Goal: Task Accomplishment & Management: Manage account settings

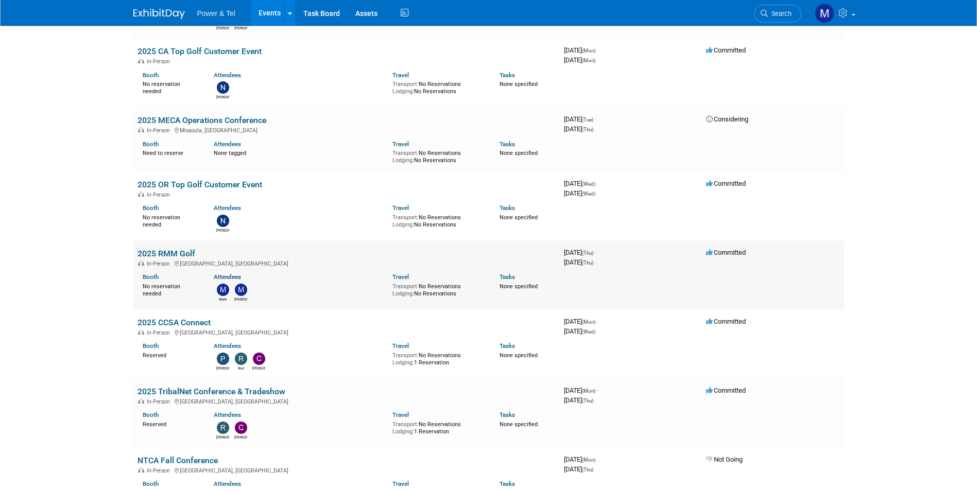
scroll to position [412, 0]
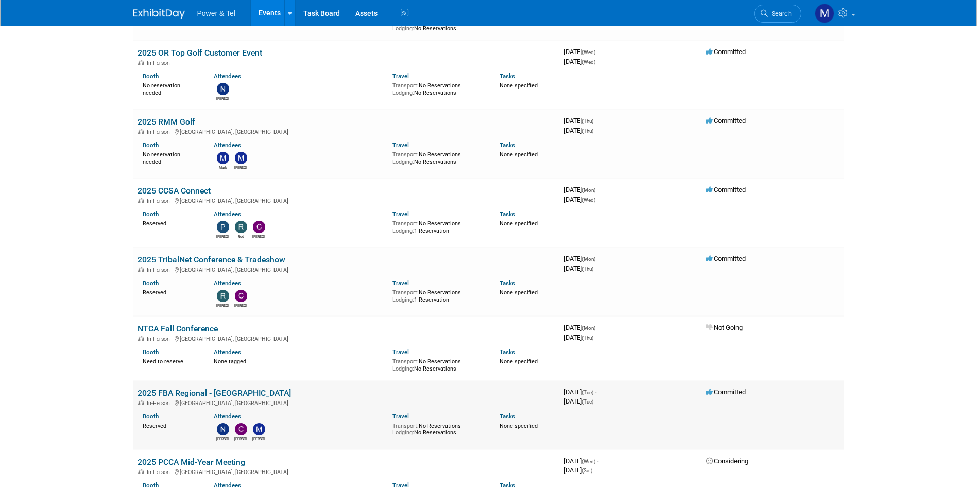
click at [223, 390] on link "2025 FBA Regional - [GEOGRAPHIC_DATA]" at bounding box center [215, 393] width 154 height 10
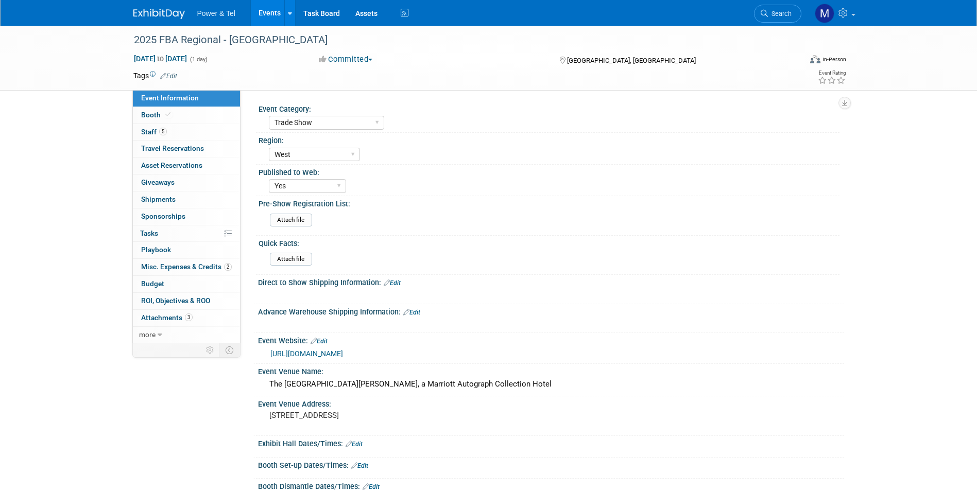
select select "Trade Show"
select select "West"
select select "Yes"
click at [216, 318] on link "3 Attachments 3" at bounding box center [186, 318] width 107 height 16
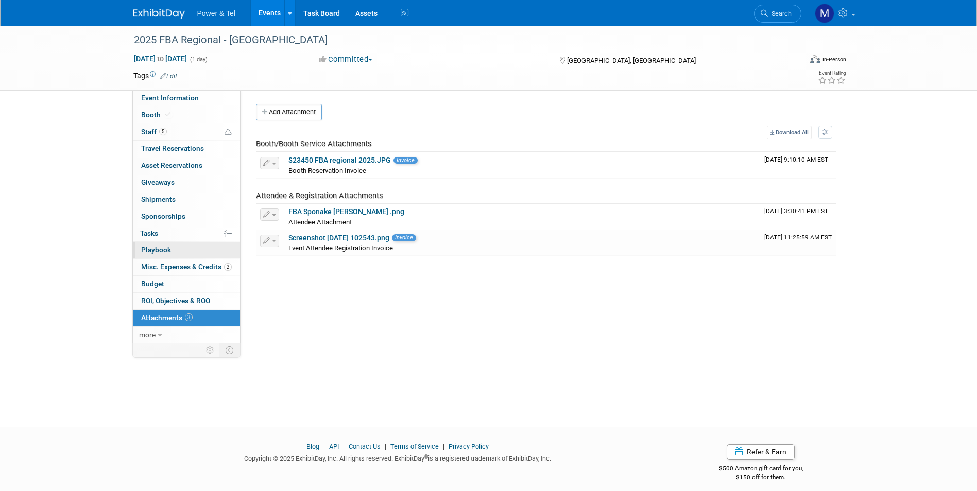
click at [224, 256] on link "0 Playbook 0" at bounding box center [186, 250] width 107 height 16
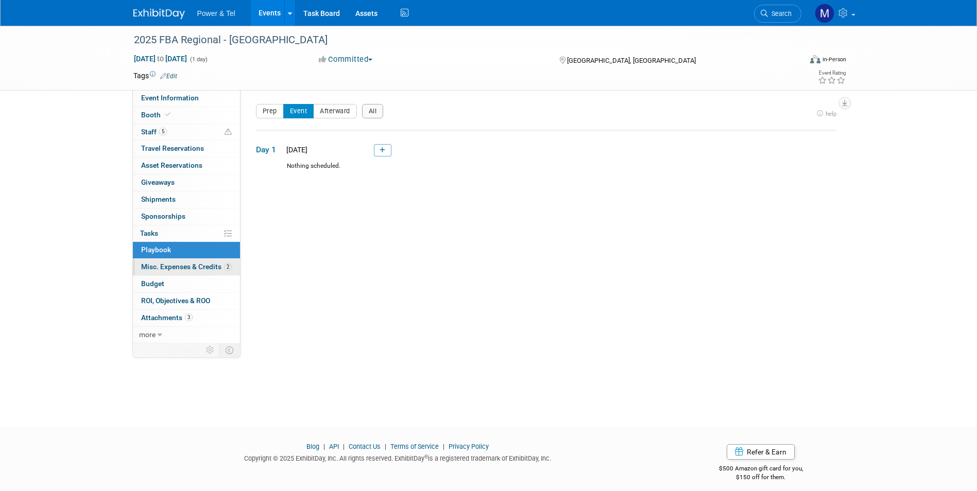
click at [227, 259] on link "2 Misc. Expenses & Credits 2" at bounding box center [186, 267] width 107 height 16
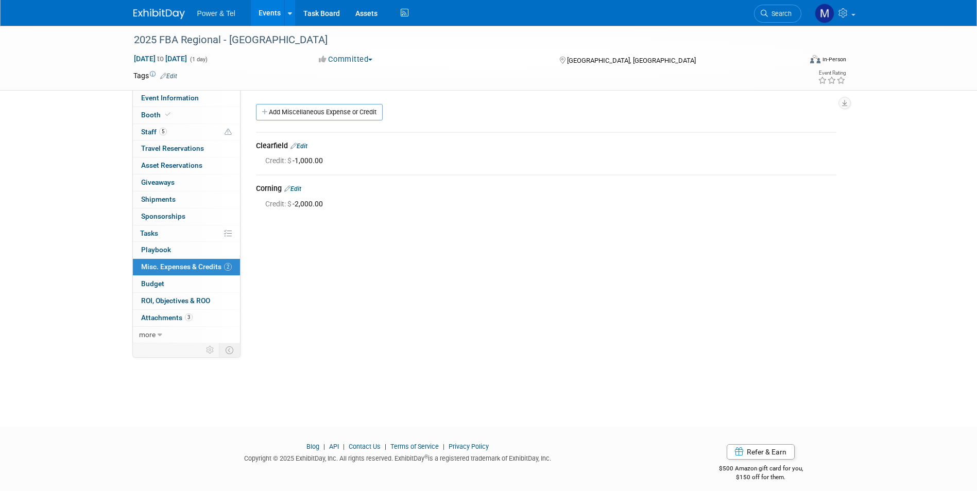
click at [227, 269] on body "Power & Tel Events Add Event Bulk Upload Events Shareable Event Boards Recently…" at bounding box center [488, 245] width 977 height 491
click at [147, 132] on span "Staff 5" at bounding box center [154, 132] width 26 height 8
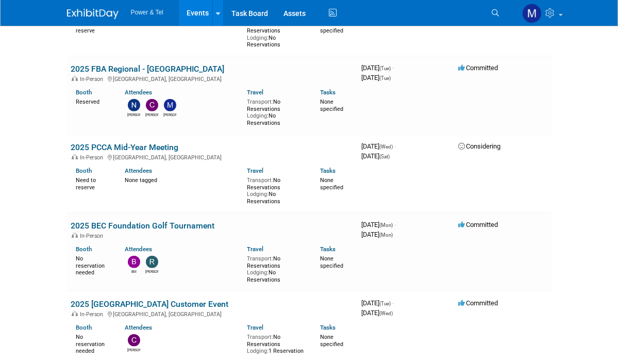
scroll to position [721, 0]
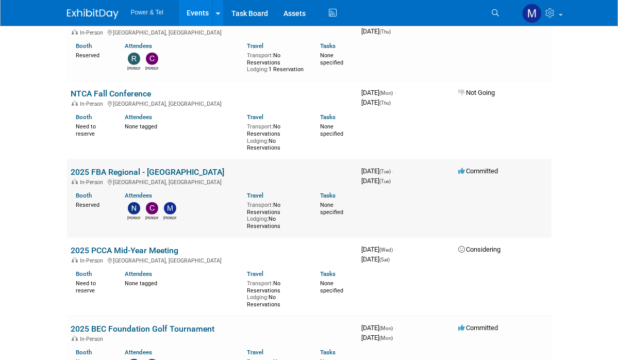
click at [99, 167] on link "2025 FBA Regional - [GEOGRAPHIC_DATA]" at bounding box center [148, 172] width 154 height 10
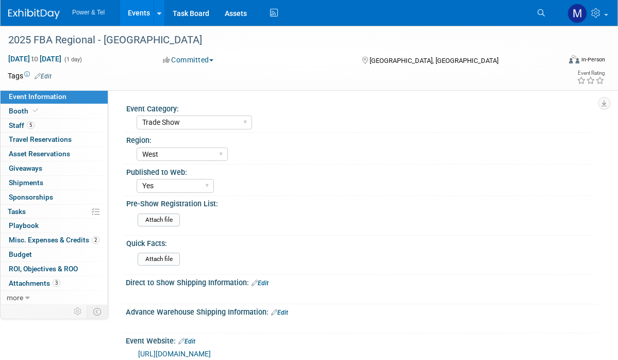
select select "Trade Show"
select select "West"
select select "Yes"
click at [62, 104] on link "Booth" at bounding box center [54, 111] width 107 height 14
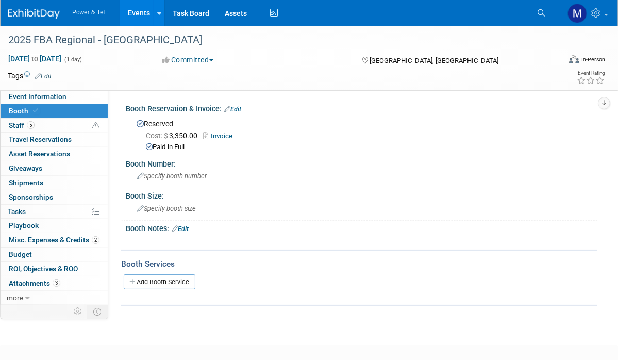
click at [227, 135] on link "Invoice" at bounding box center [220, 136] width 35 height 8
drag, startPoint x: 66, startPoint y: 117, endPoint x: 69, endPoint y: 127, distance: 10.6
click at [66, 117] on link "Booth" at bounding box center [54, 111] width 107 height 14
click at [70, 128] on link "5 Staff 5" at bounding box center [54, 125] width 107 height 14
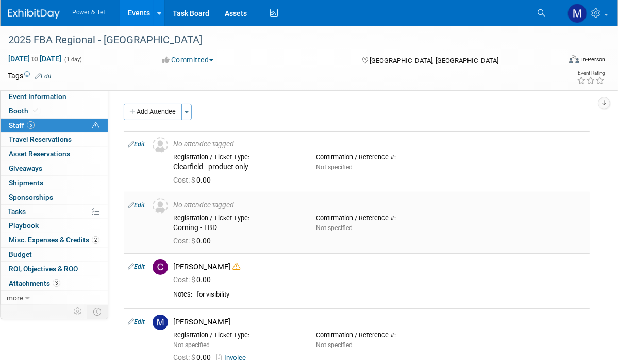
click at [135, 202] on link "Edit" at bounding box center [136, 204] width 17 height 7
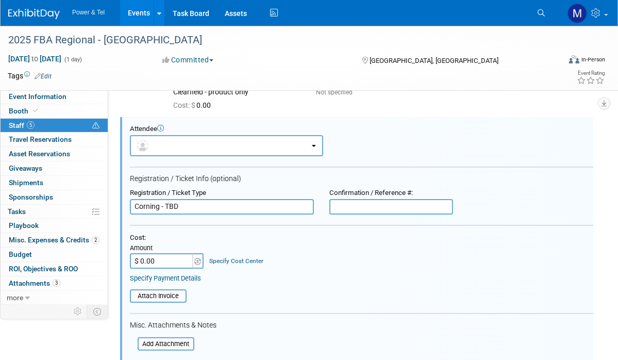
scroll to position [281, 0]
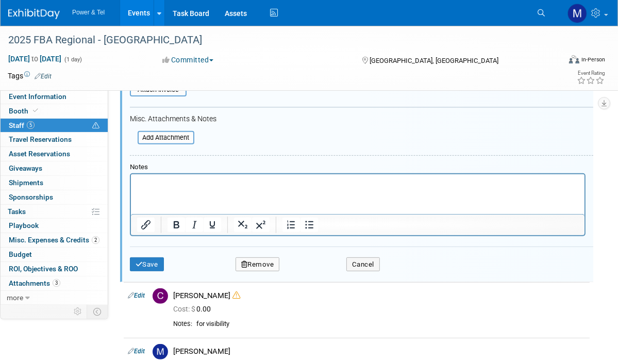
click at [263, 262] on button "Remove" at bounding box center [257, 264] width 44 height 14
click at [305, 267] on icon at bounding box center [306, 270] width 6 height 6
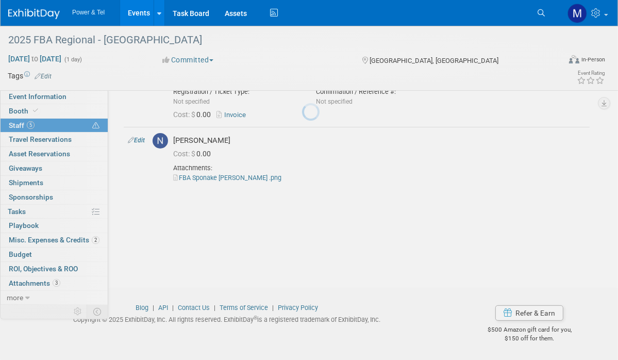
scroll to position [182, 0]
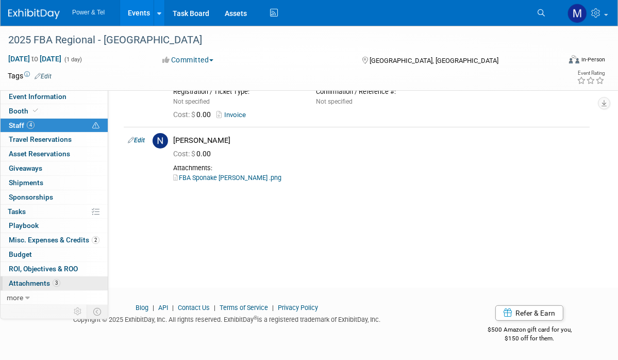
click at [100, 283] on link "3 Attachments 3" at bounding box center [54, 283] width 107 height 14
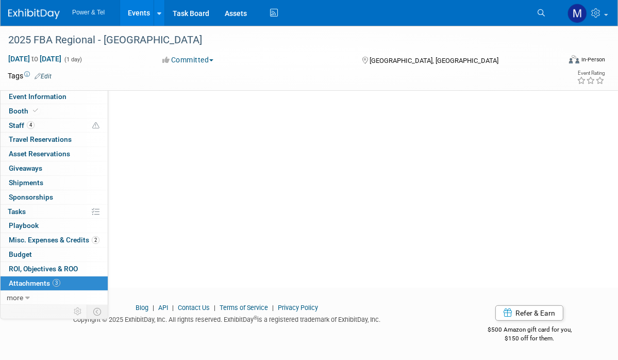
scroll to position [0, 0]
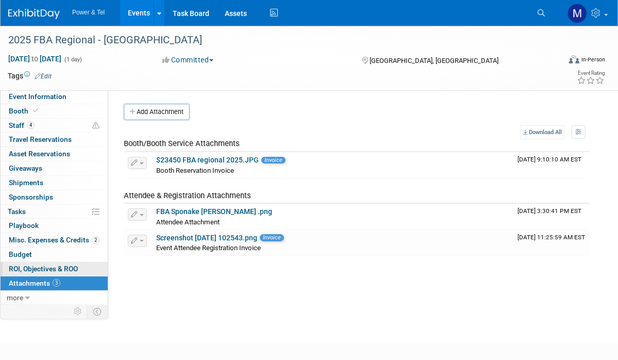
click at [77, 265] on span "ROI, Objectives & ROO 0" at bounding box center [43, 268] width 69 height 8
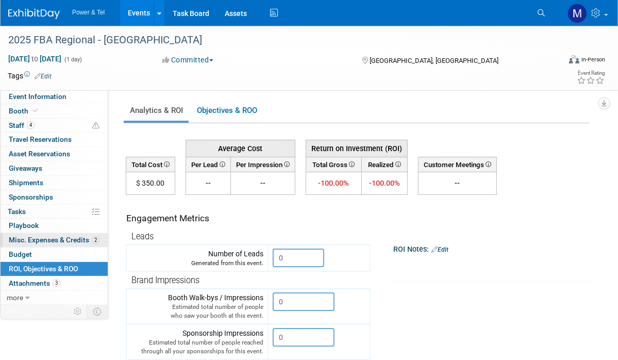
click at [78, 240] on span "Misc. Expenses & Credits 2" at bounding box center [54, 239] width 91 height 8
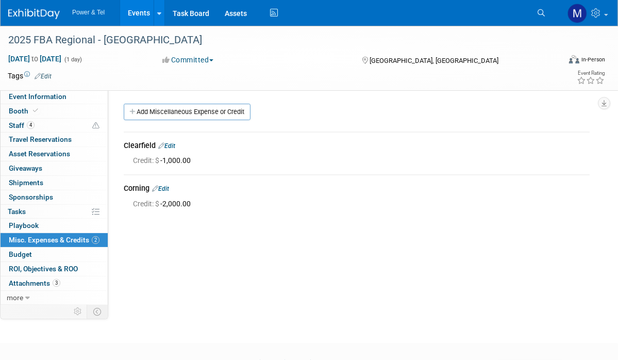
click at [164, 184] on div "Corning Edit" at bounding box center [357, 189] width 466 height 12
click at [165, 189] on link "Edit" at bounding box center [160, 188] width 17 height 7
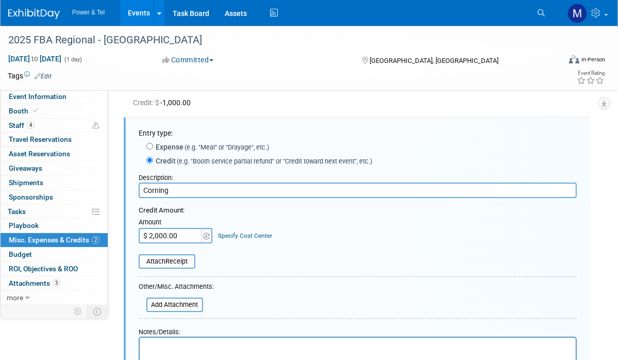
scroll to position [239, 0]
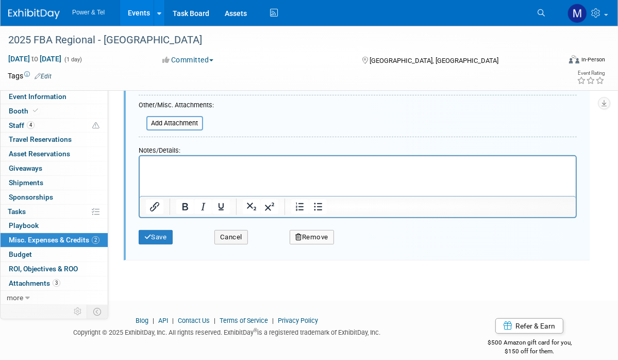
click at [295, 239] on button "Remove" at bounding box center [312, 237] width 44 height 14
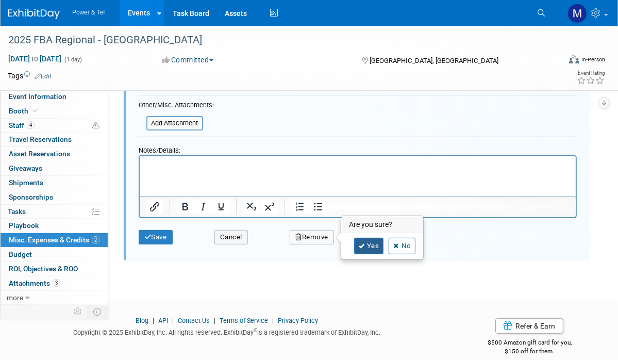
click at [367, 245] on link "Yes" at bounding box center [369, 245] width 30 height 16
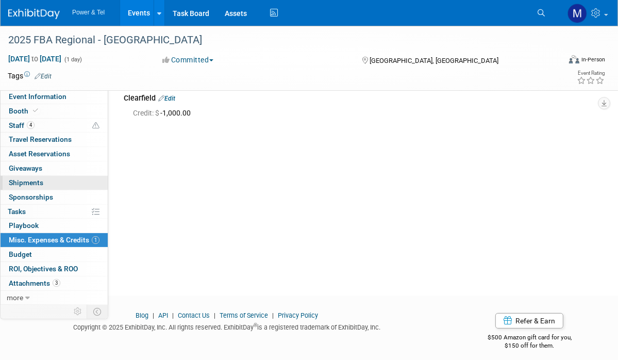
scroll to position [0, 0]
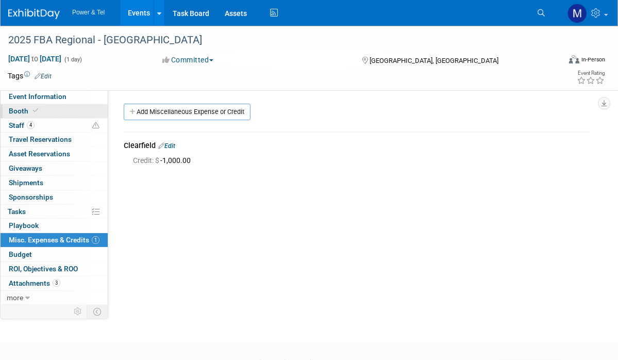
click at [52, 117] on link "Booth" at bounding box center [54, 111] width 107 height 14
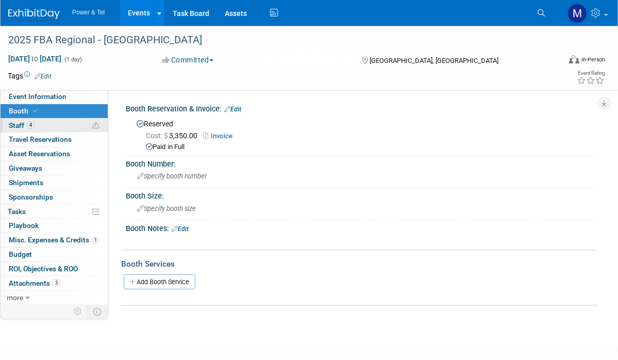
click at [53, 125] on link "4 Staff 4" at bounding box center [54, 125] width 107 height 14
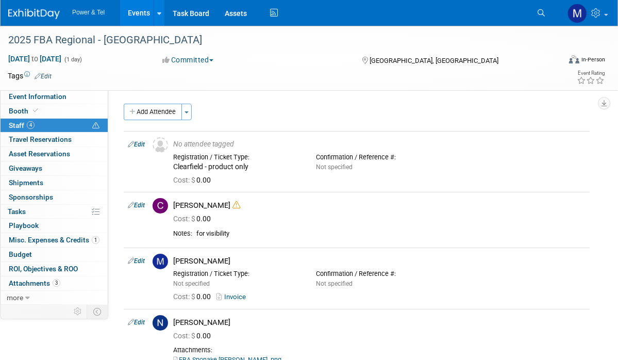
click at [73, 85] on div "Tags Edit Event Rating" at bounding box center [302, 78] width 605 height 18
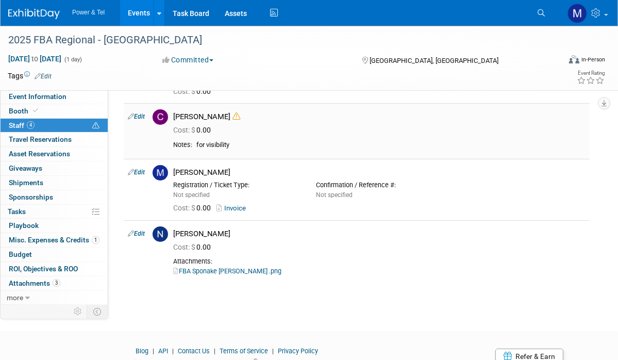
scroll to position [131, 0]
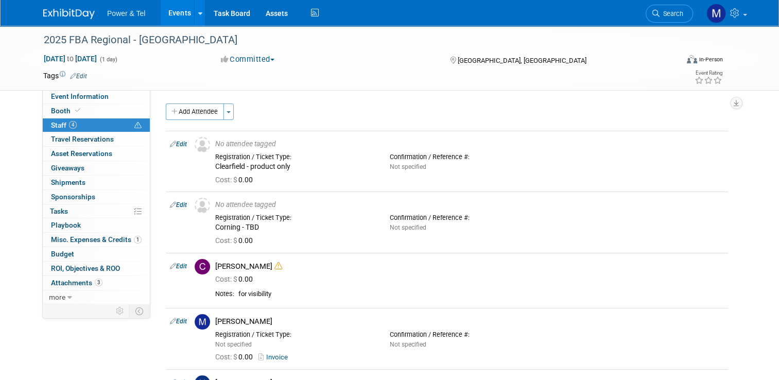
click at [4, 353] on div "2025 FBA Regional - [GEOGRAPHIC_DATA] [DATE] to [DATE] (1 day) [DATE] to [DATE]…" at bounding box center [389, 244] width 779 height 436
